Goal: Obtain resource: Download file/media

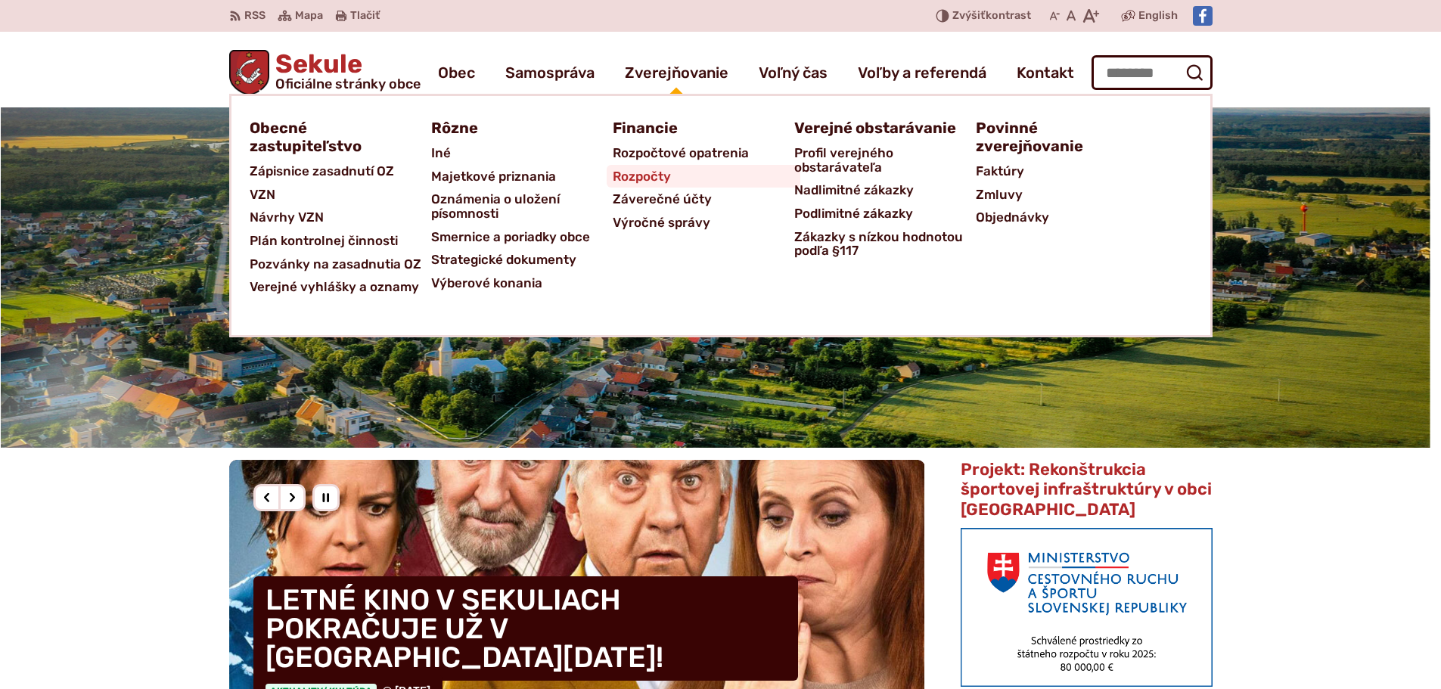
click at [646, 177] on span "Rozpočty" at bounding box center [642, 176] width 58 height 23
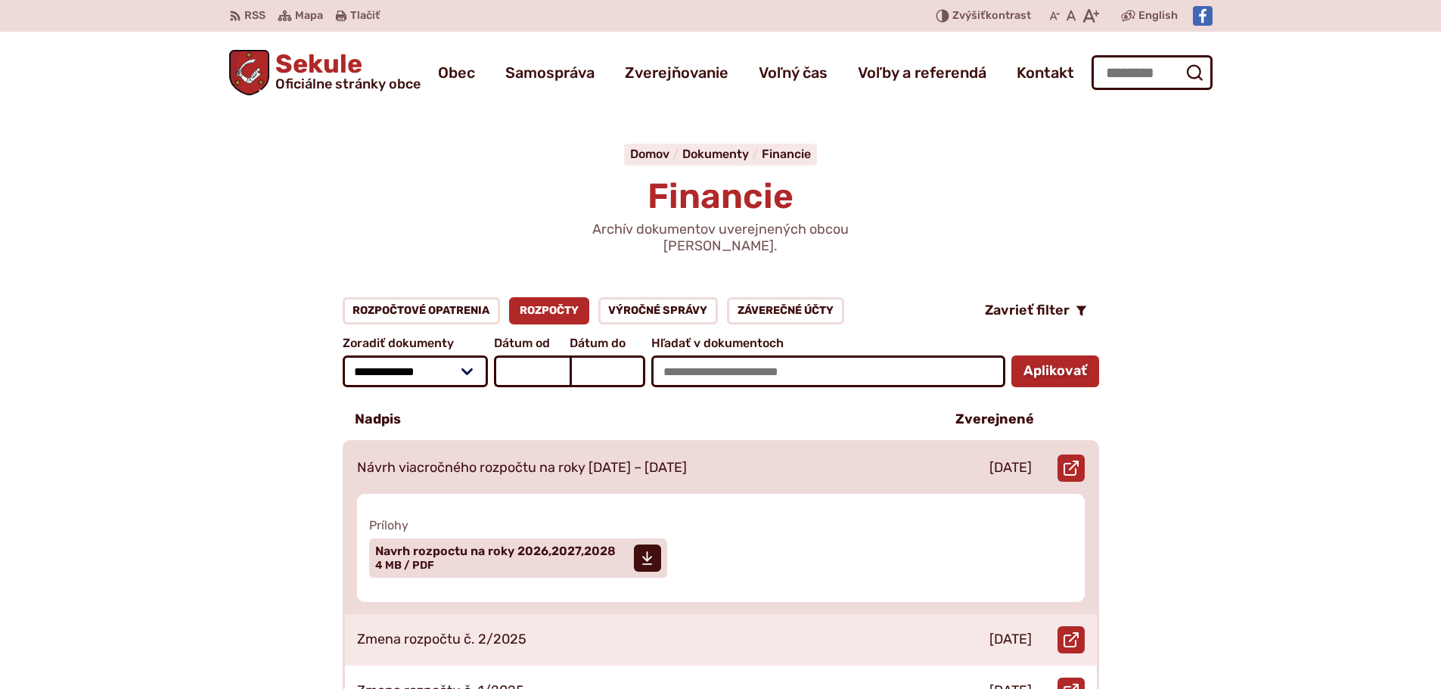
click at [584, 460] on p "Návrh viacročného rozpočtu na roky [DATE] – [DATE]" at bounding box center [522, 468] width 330 height 17
click at [522, 546] on span "Navrh rozpoctu na roky 2026,2027,2028" at bounding box center [495, 552] width 241 height 12
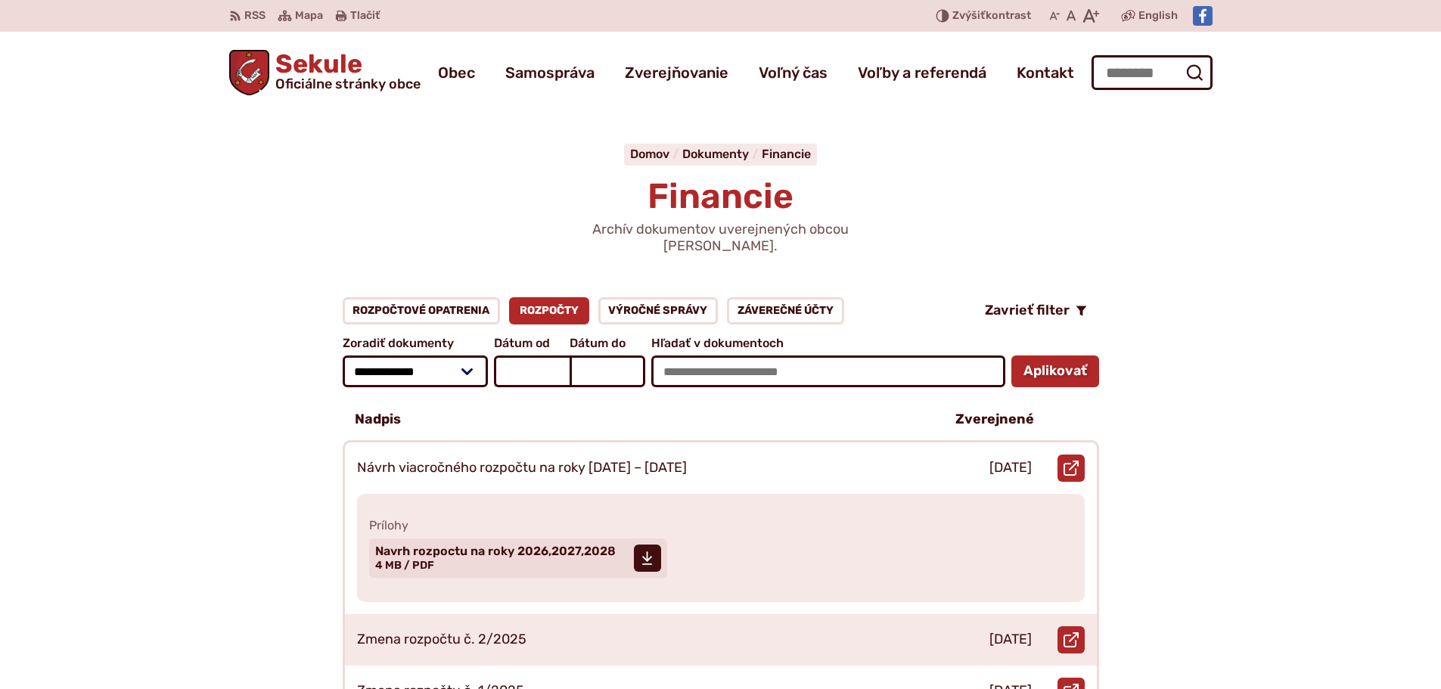
click at [329, 63] on span "Sekule Oficiálne stránky obce" at bounding box center [344, 70] width 151 height 39
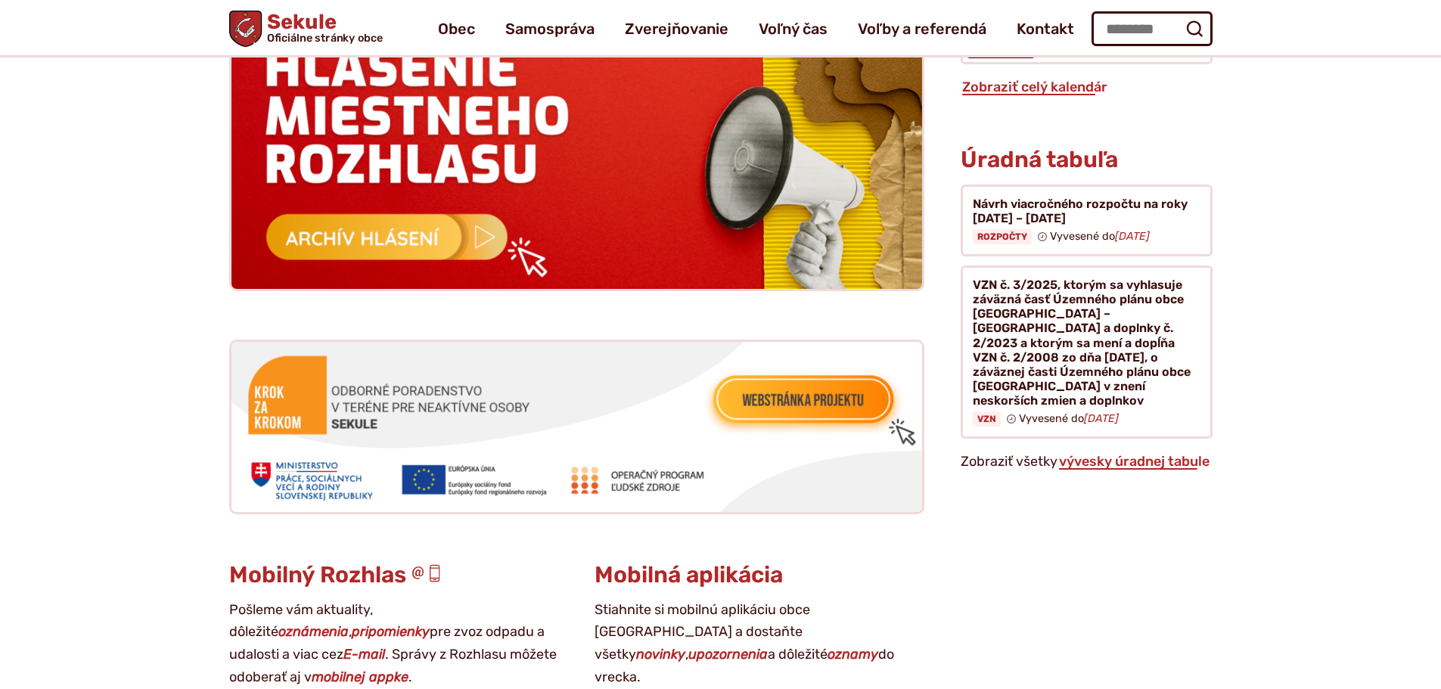
scroll to position [1494, 0]
